Goal: Answer question/provide support: Share knowledge or assist other users

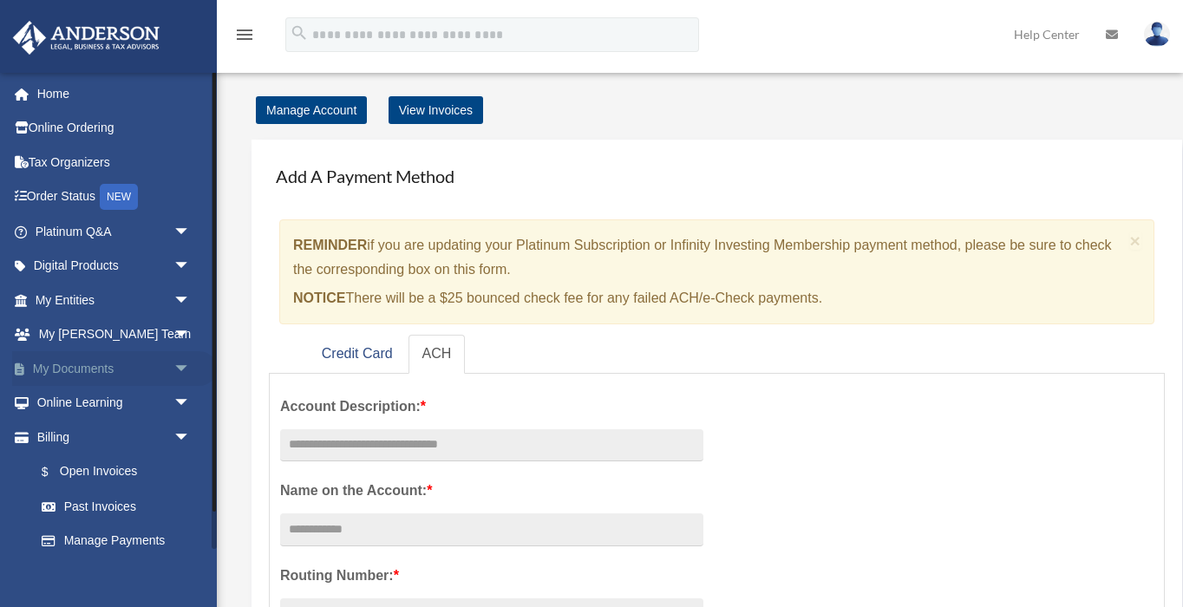
click at [77, 364] on link "My Documents arrow_drop_down" at bounding box center [114, 368] width 205 height 35
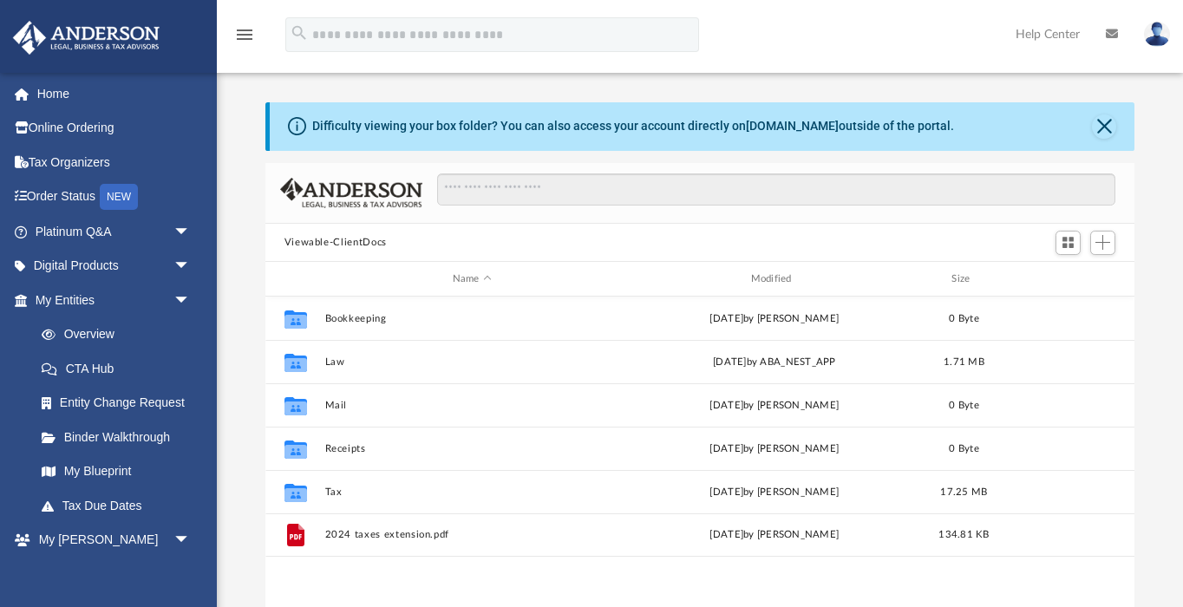
scroll to position [395, 869]
click at [94, 538] on link "My [PERSON_NAME] Team arrow_drop_down" at bounding box center [114, 540] width 205 height 35
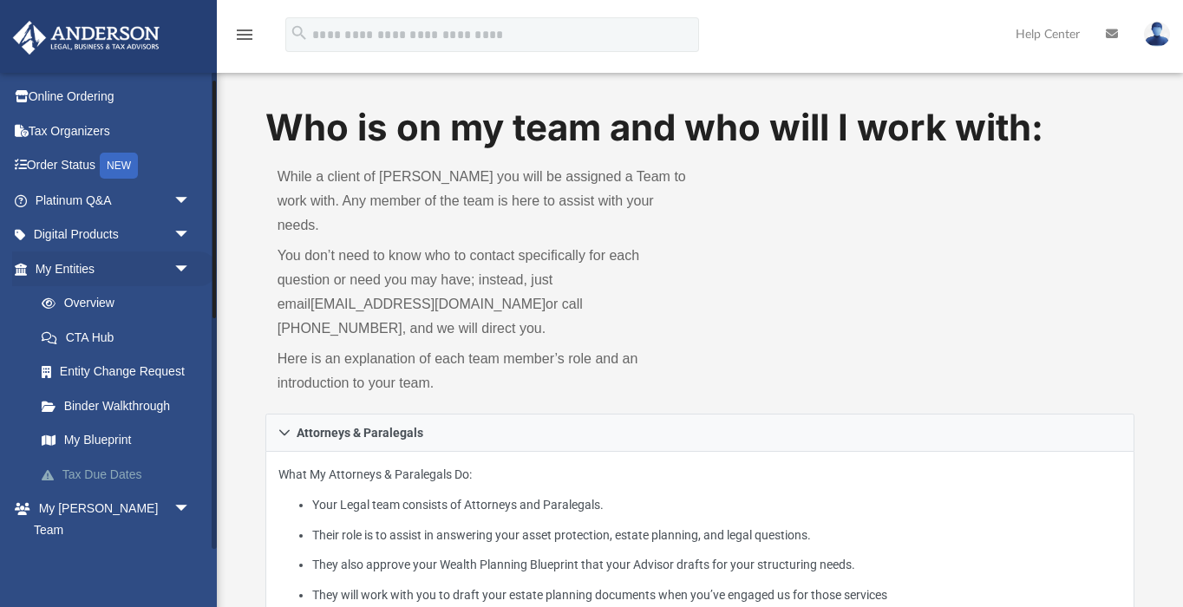
scroll to position [17, 0]
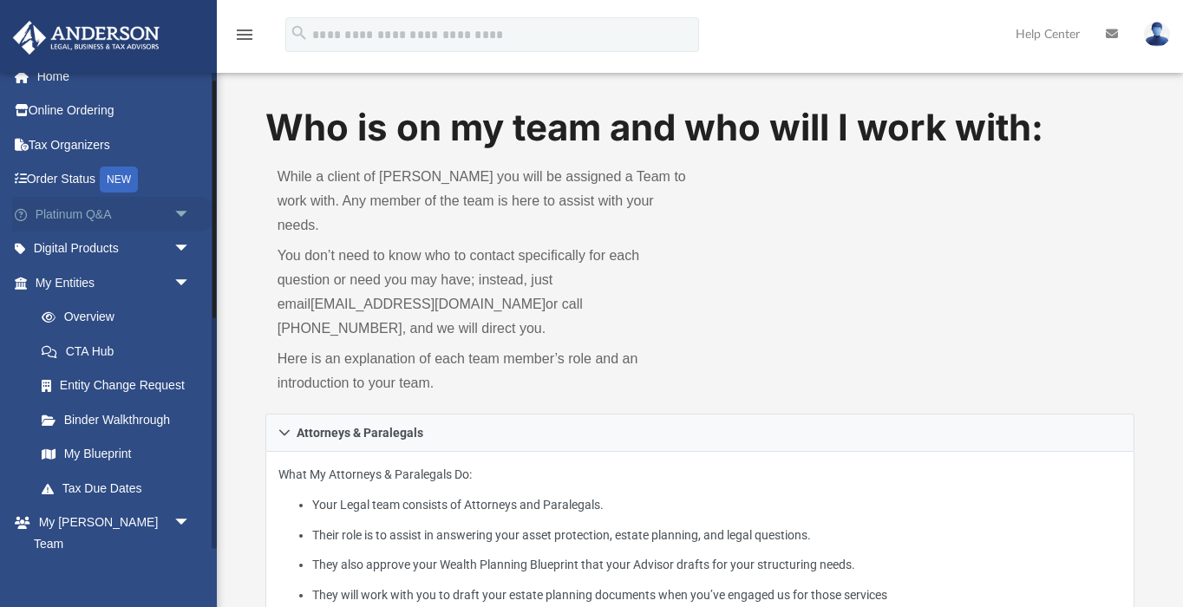
click at [79, 213] on link "Platinum Q&A arrow_drop_down" at bounding box center [114, 214] width 205 height 35
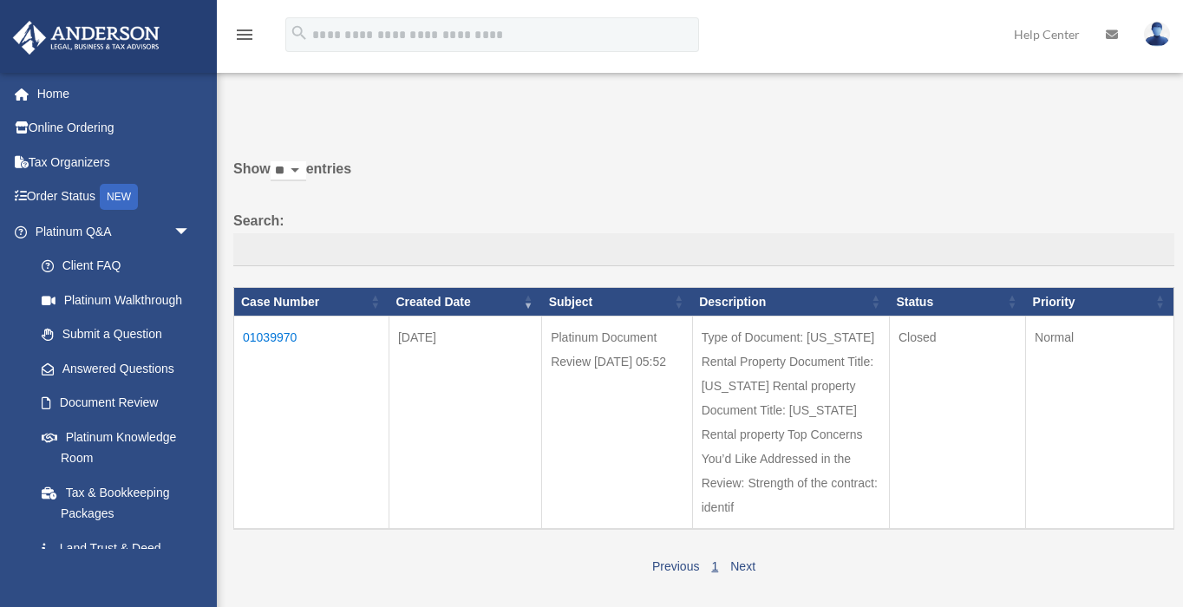
click at [290, 350] on td "01039970" at bounding box center [311, 423] width 155 height 213
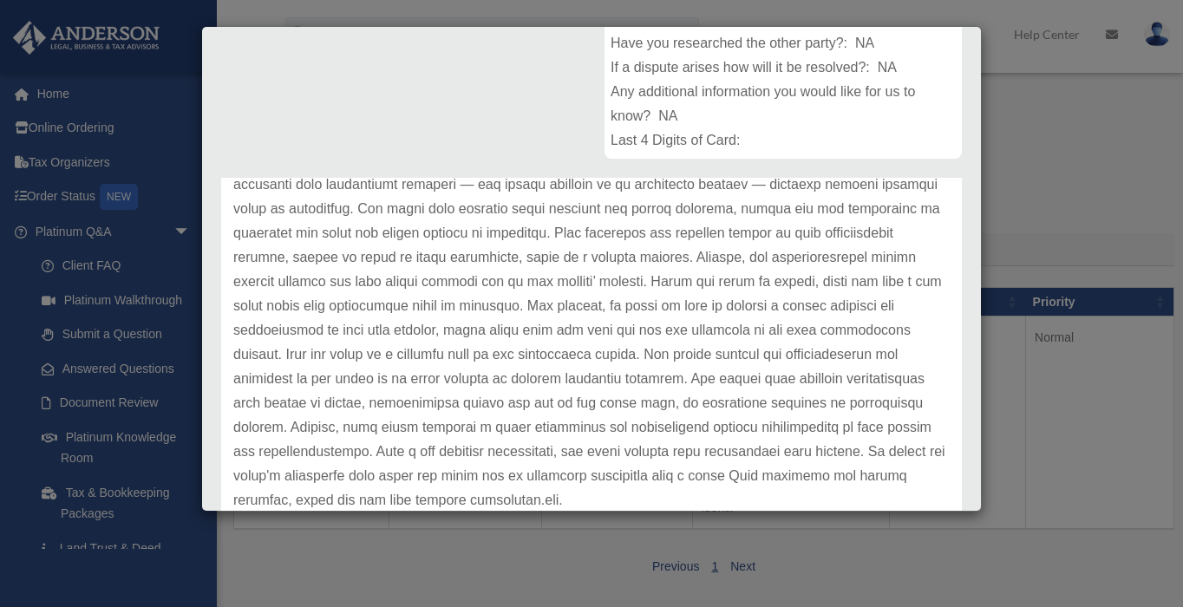
scroll to position [387, 0]
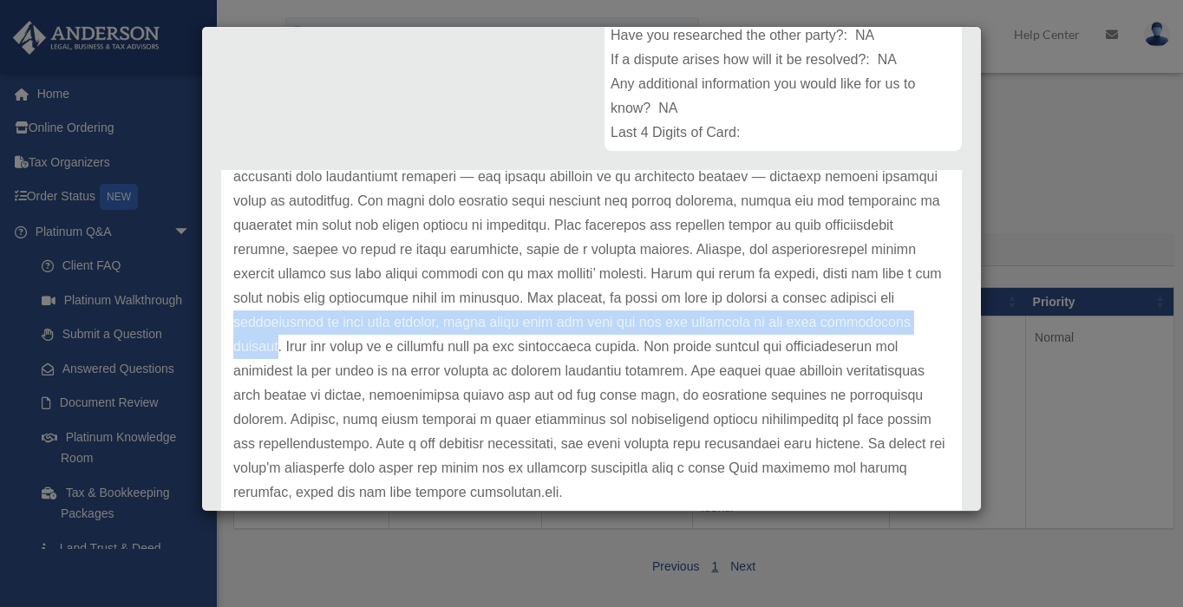
drag, startPoint x: 588, startPoint y: 299, endPoint x: 595, endPoint y: 316, distance: 17.9
click at [595, 316] on p at bounding box center [591, 201] width 717 height 607
copy p "acceleration of rent upon default, which would make all rent due for the remain…"
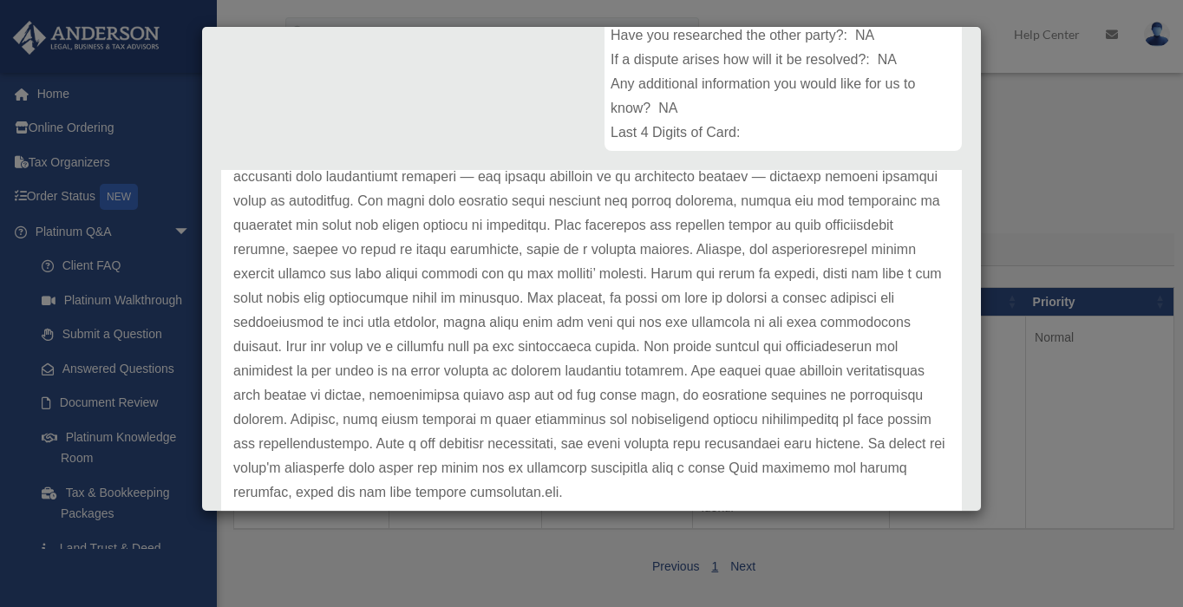
click at [636, 337] on p at bounding box center [591, 201] width 717 height 607
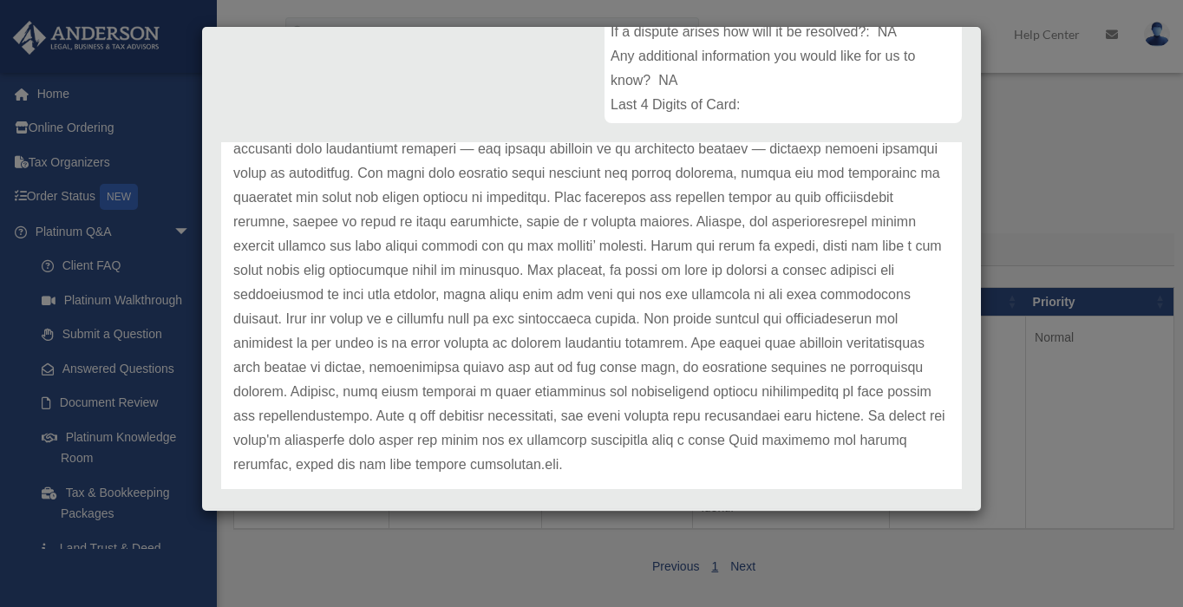
scroll to position [0, 0]
